Goal: Information Seeking & Learning: Compare options

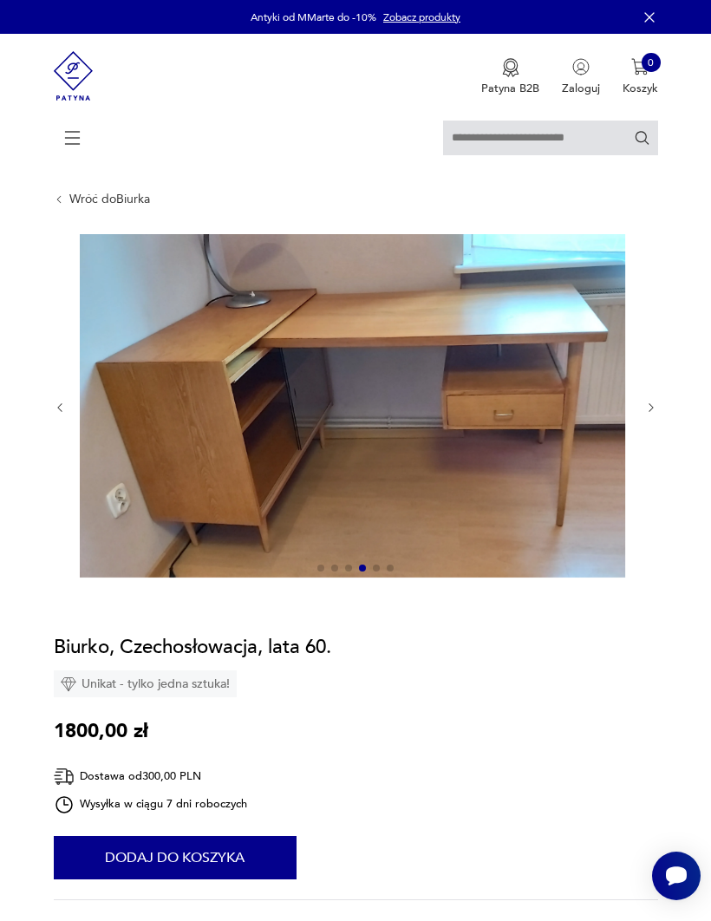
click at [649, 414] on icon "button" at bounding box center [651, 407] width 13 height 13
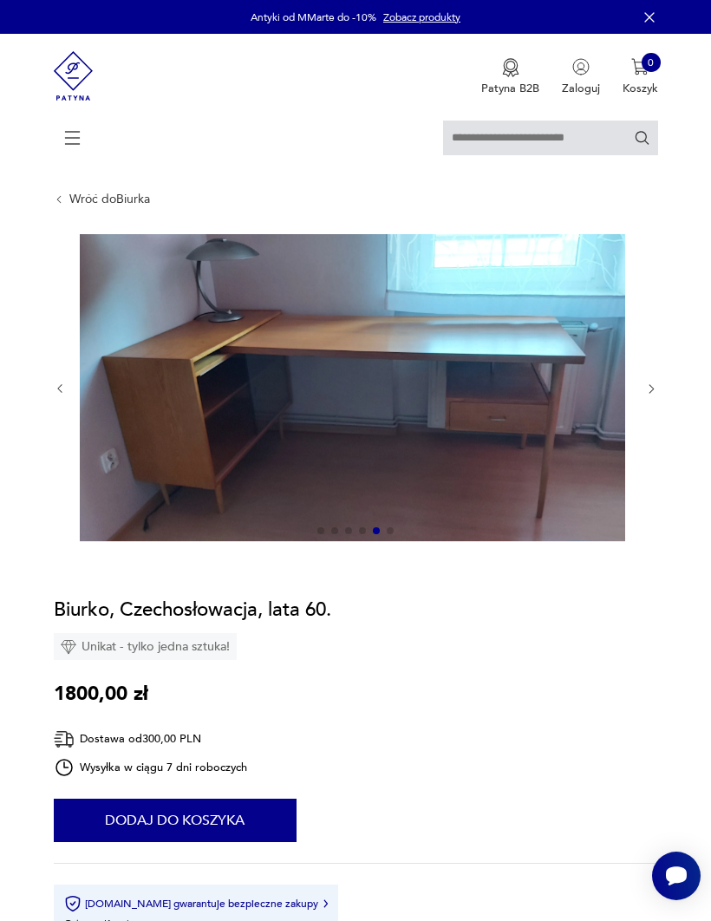
click at [650, 395] on icon "button" at bounding box center [651, 388] width 13 height 13
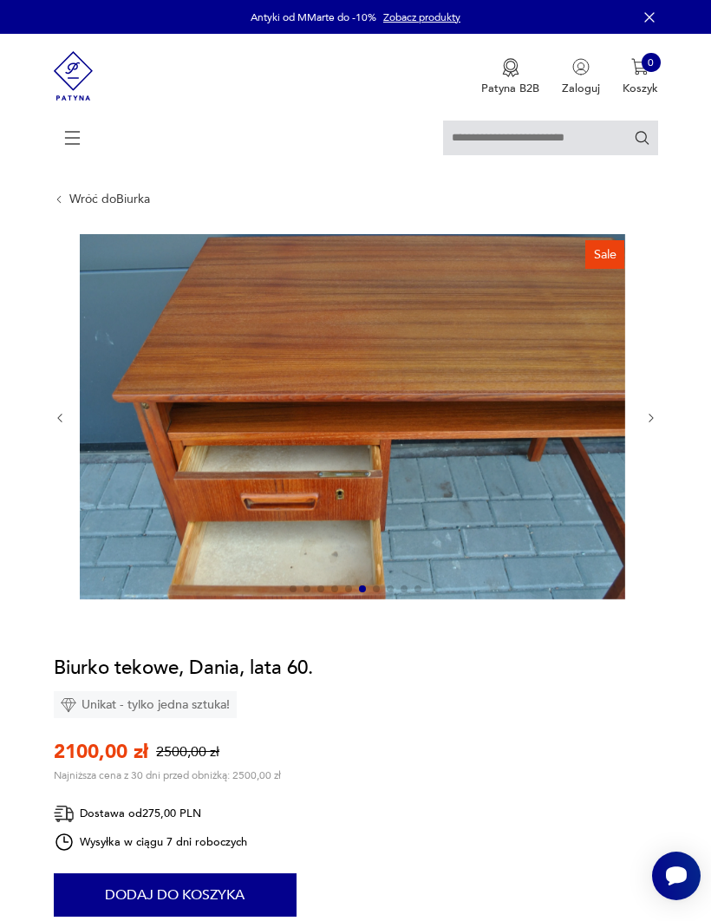
click at [652, 425] on icon "button" at bounding box center [651, 418] width 13 height 13
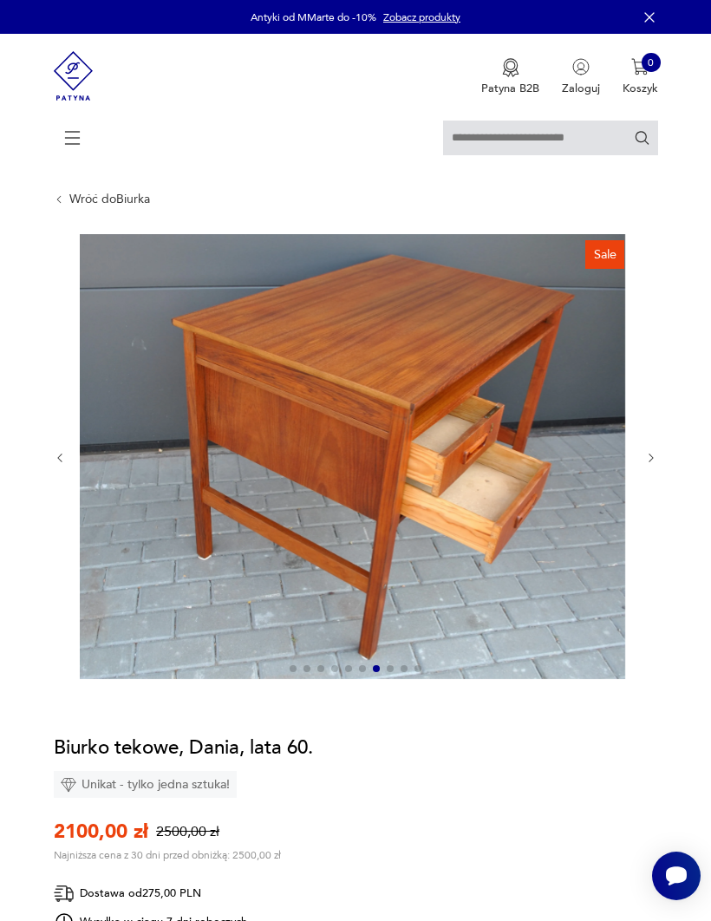
click at [652, 465] on icon "button" at bounding box center [651, 458] width 13 height 13
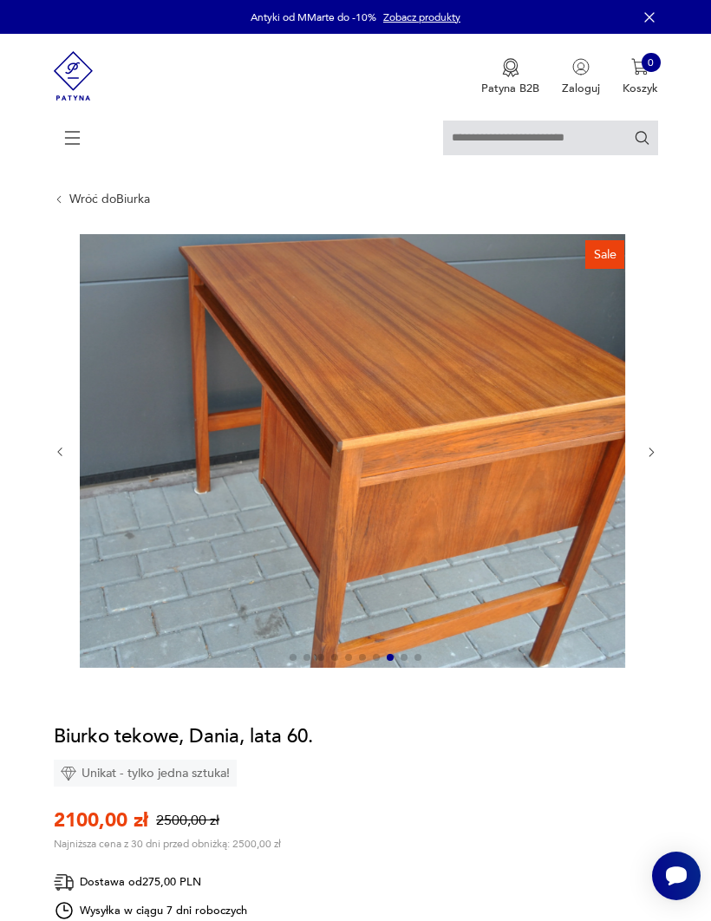
click at [648, 459] on icon "button" at bounding box center [651, 452] width 13 height 13
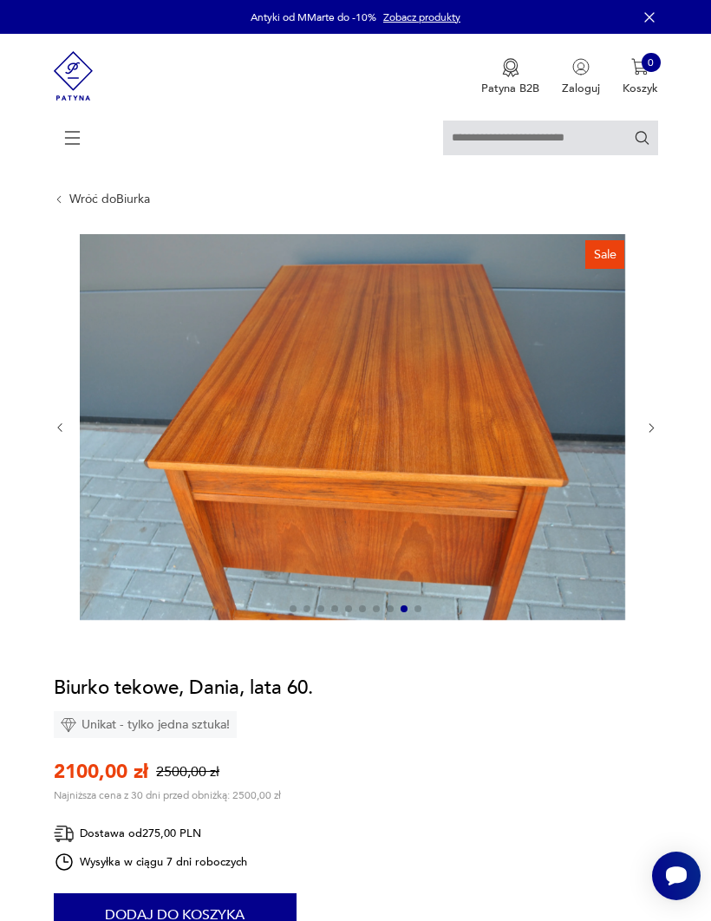
click at [652, 433] on icon "button" at bounding box center [650, 428] width 4 height 9
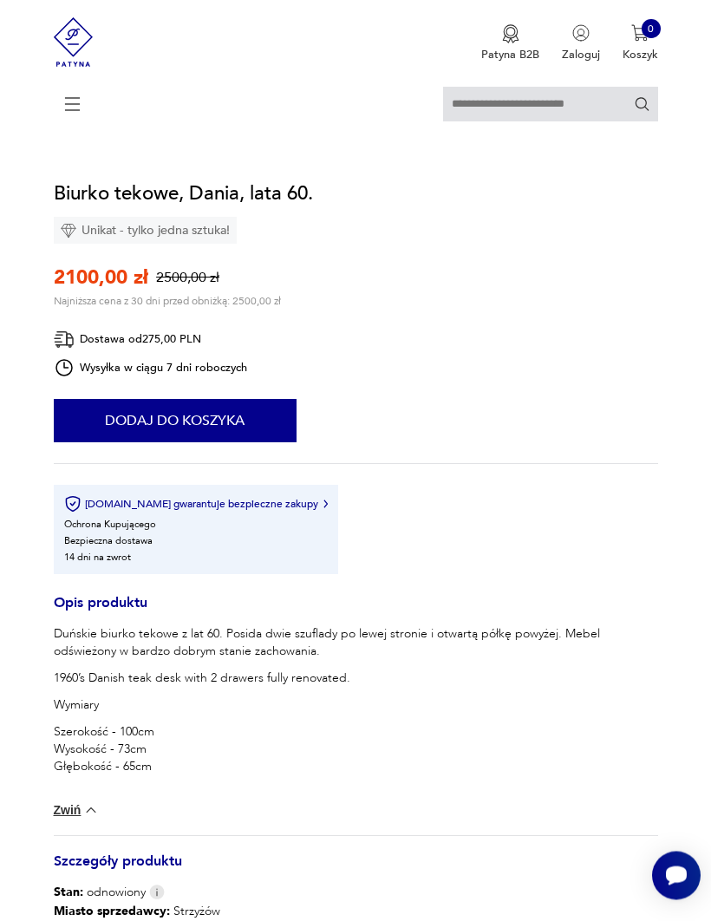
scroll to position [469, 0]
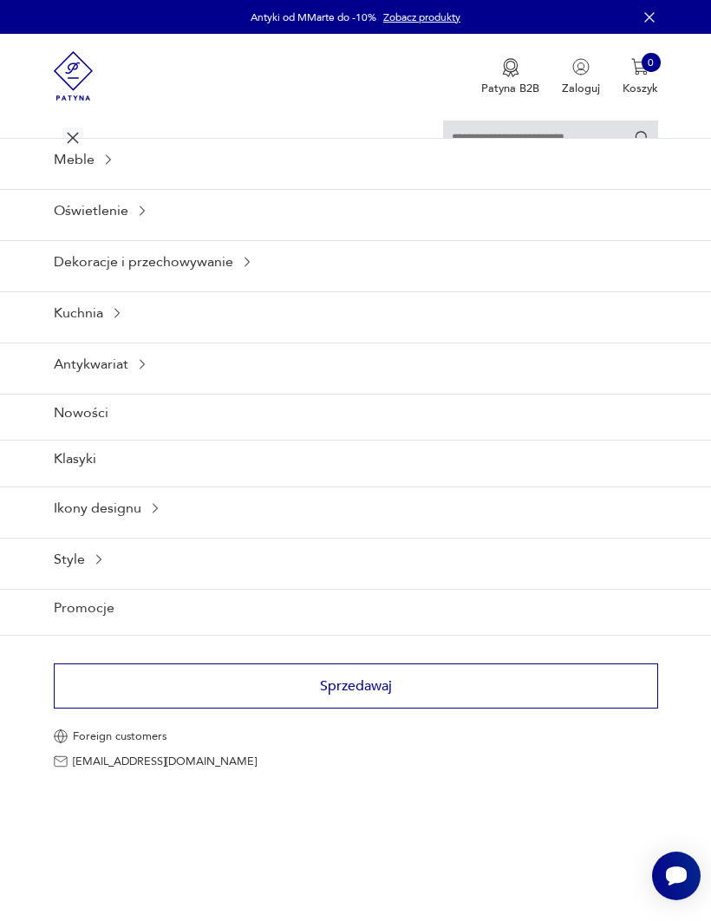
click at [111, 166] on icon at bounding box center [108, 160] width 14 height 14
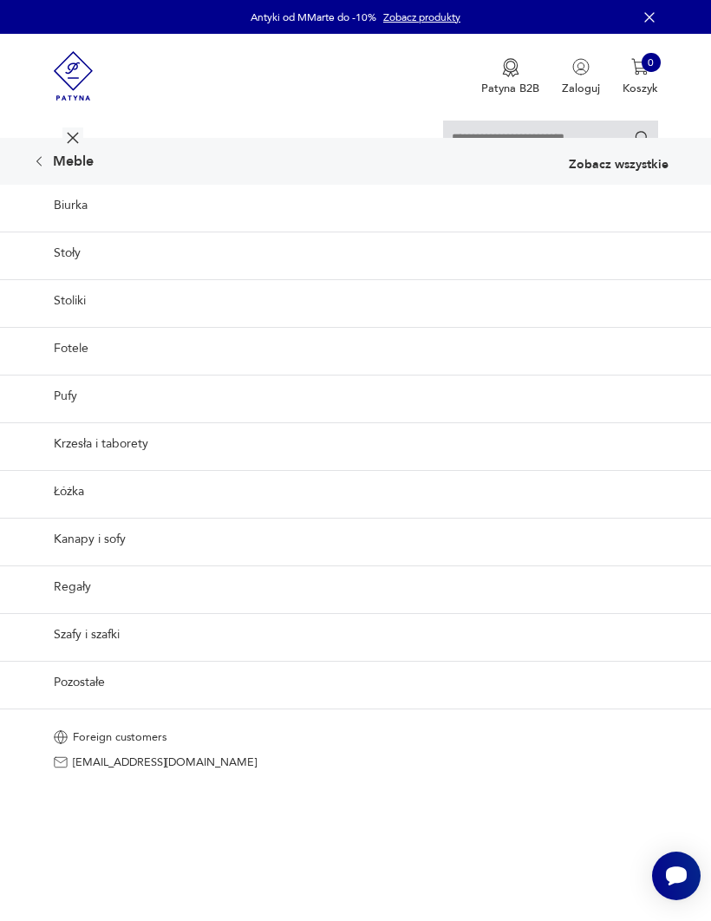
click at [76, 224] on link "Biurka" at bounding box center [355, 206] width 711 height 42
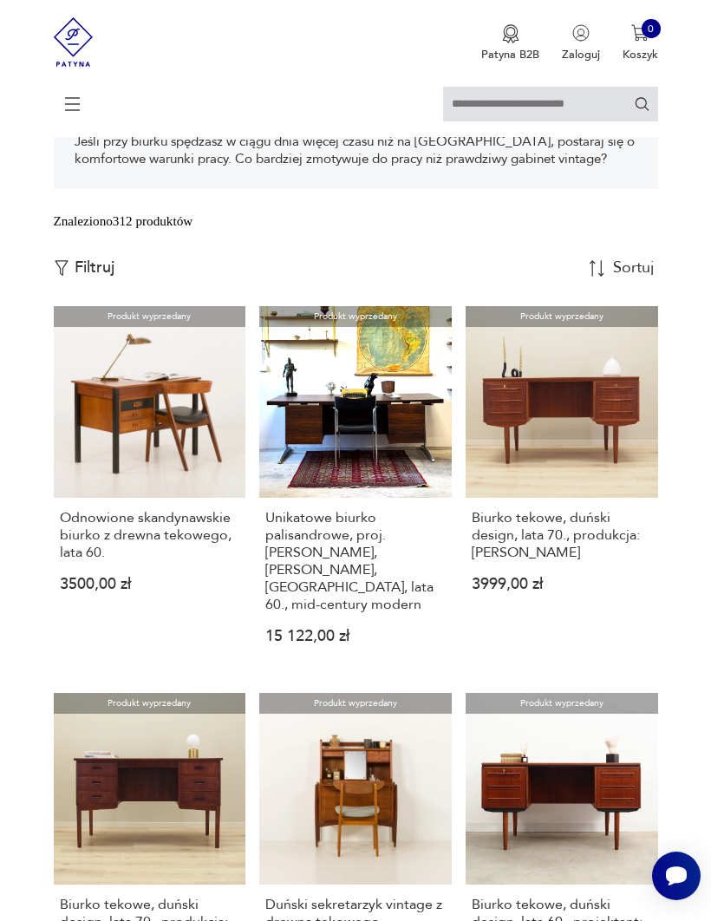
scroll to position [316, 0]
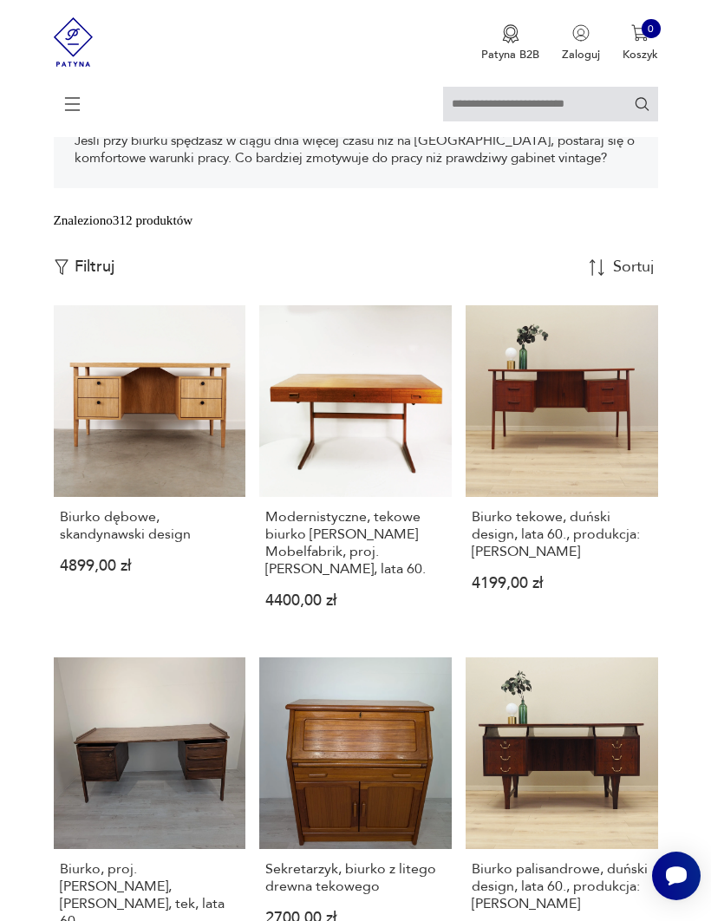
click at [602, 276] on img "button" at bounding box center [597, 267] width 16 height 16
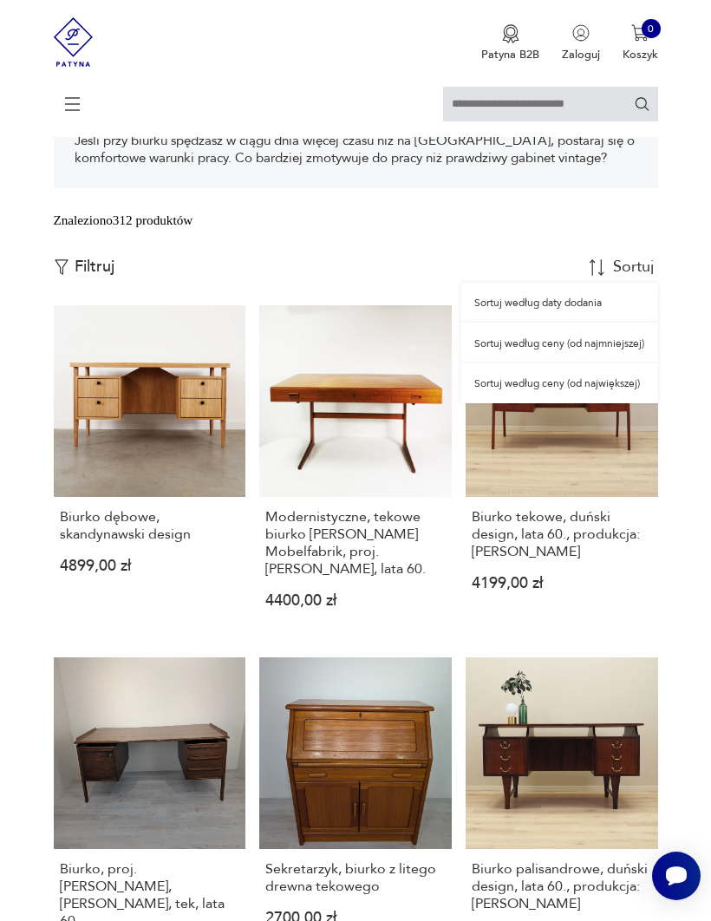
click at [564, 362] on div "Sortuj według ceny (od najmniejszej)" at bounding box center [559, 342] width 196 height 40
